Goal: Information Seeking & Learning: Learn about a topic

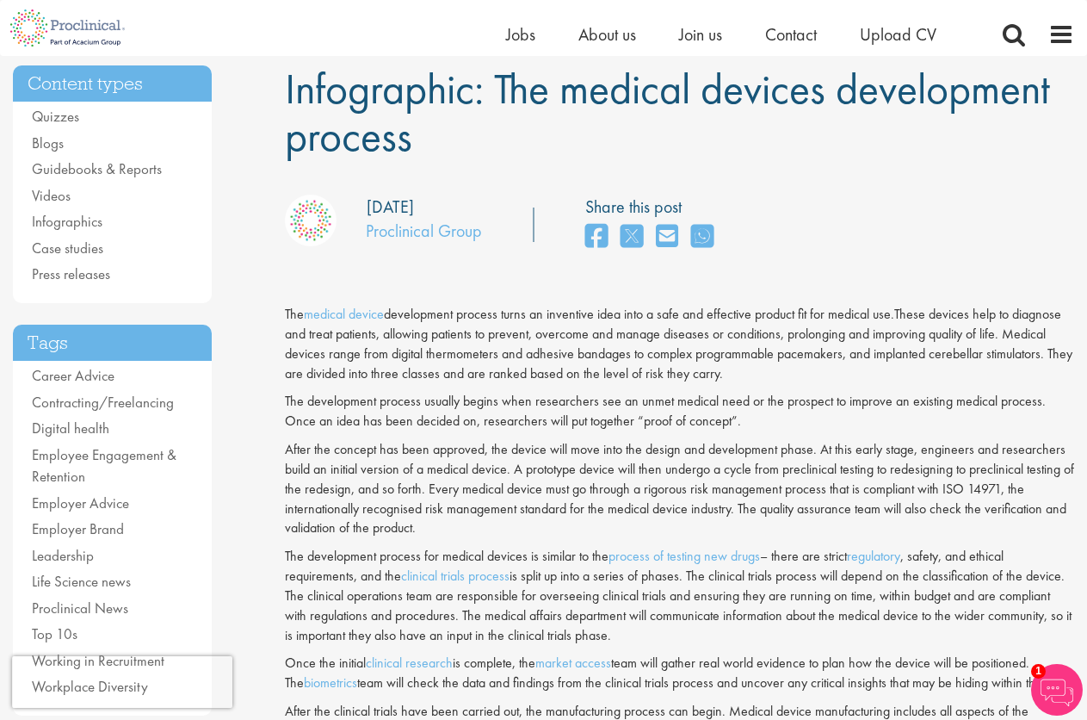
scroll to position [114, 0]
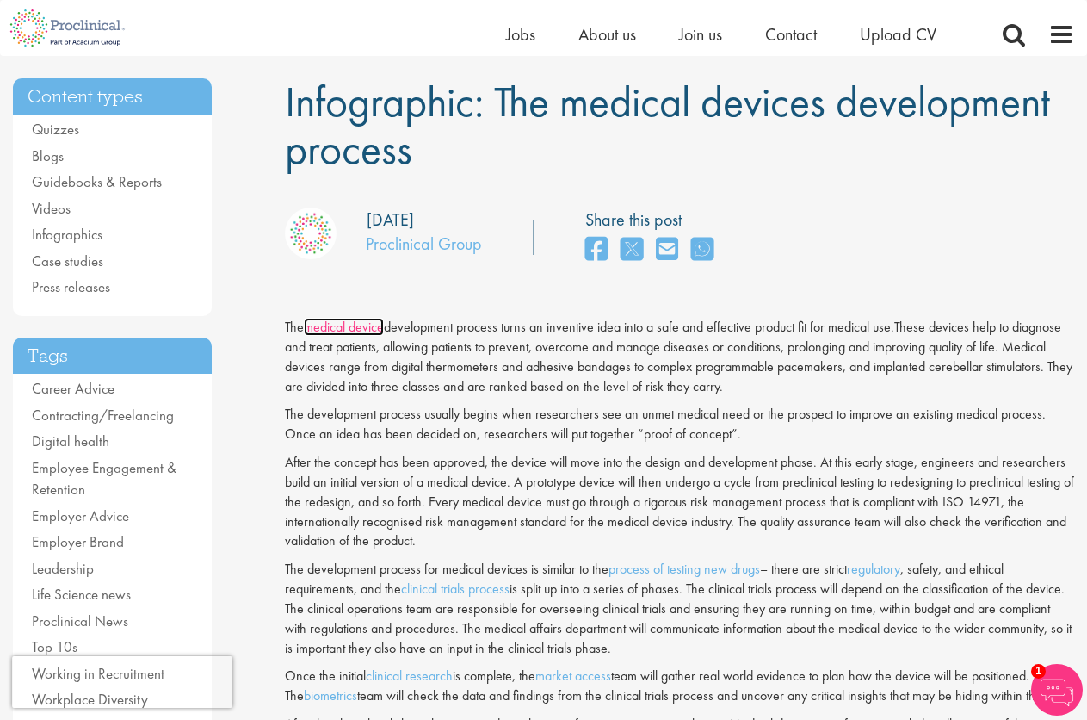
click at [341, 325] on link "medical device" at bounding box center [344, 327] width 80 height 18
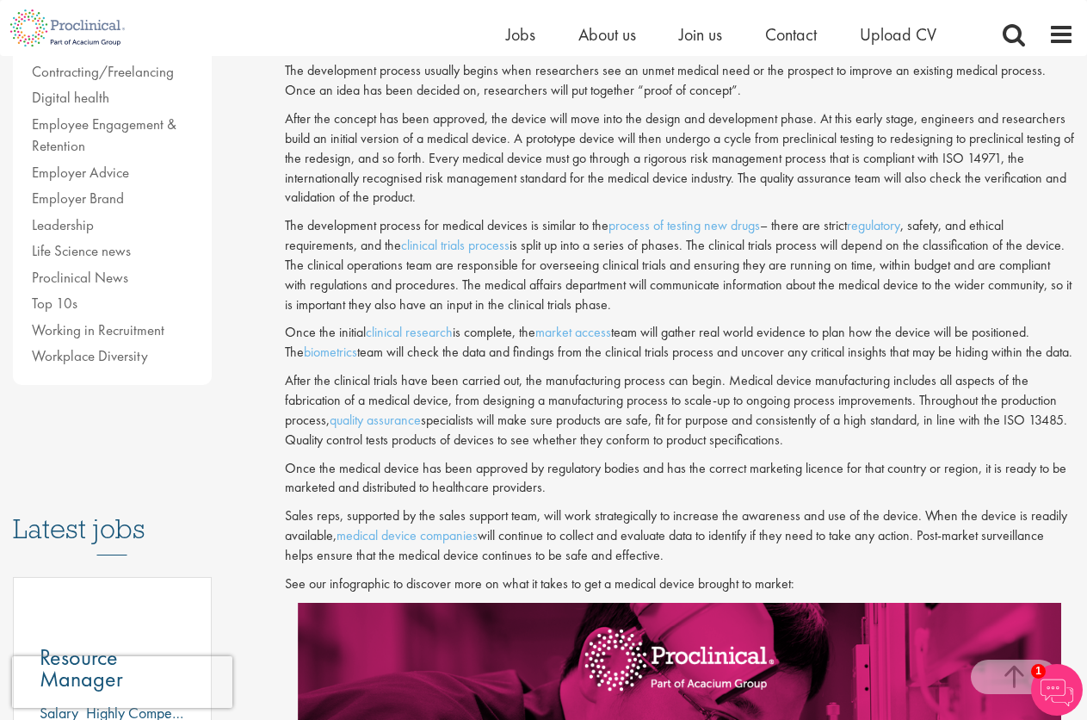
scroll to position [459, 0]
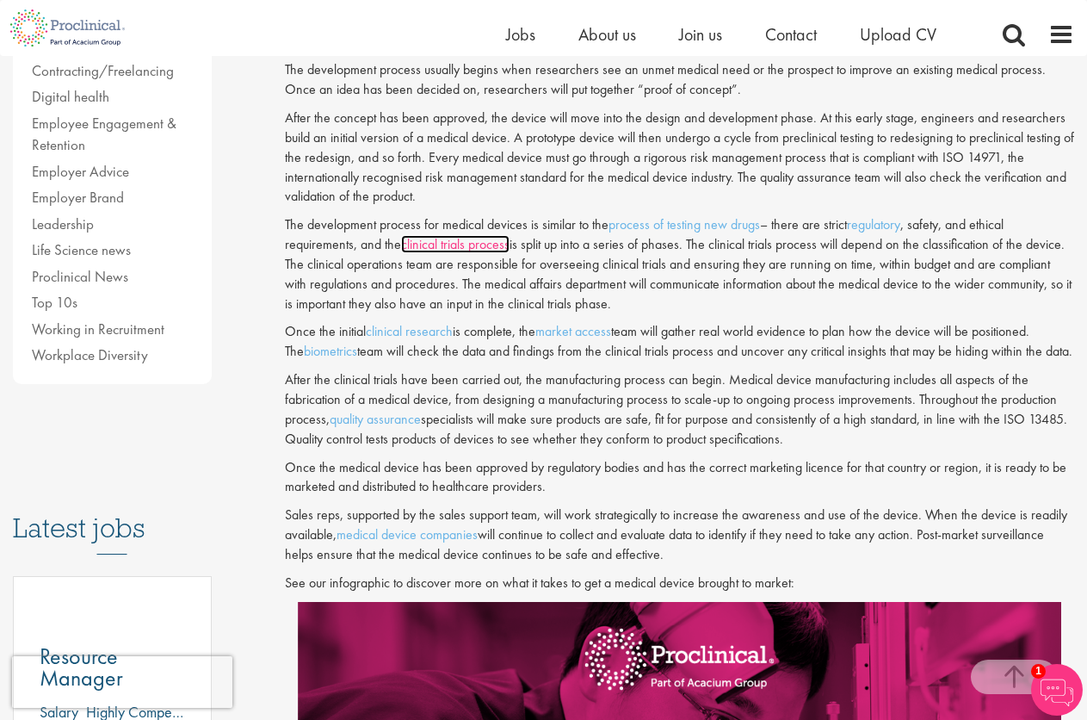
click at [450, 240] on link "clinical trials process" at bounding box center [455, 244] width 108 height 18
